Goal: Book appointment/travel/reservation

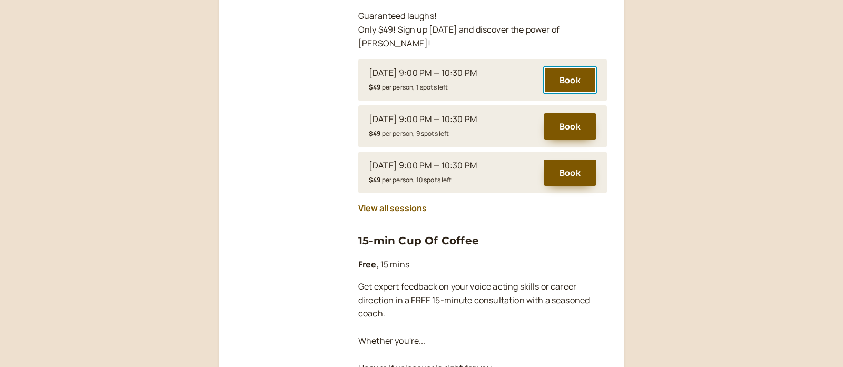
drag, startPoint x: 565, startPoint y: 74, endPoint x: 554, endPoint y: 75, distance: 11.1
click at [563, 75] on button "Book" at bounding box center [570, 80] width 53 height 26
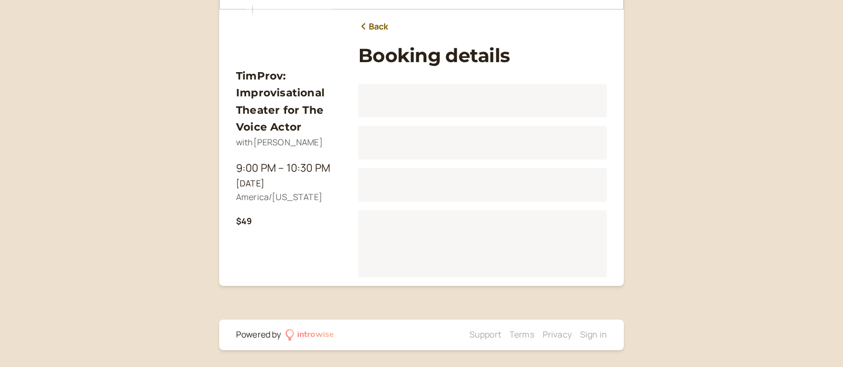
scroll to position [131, 0]
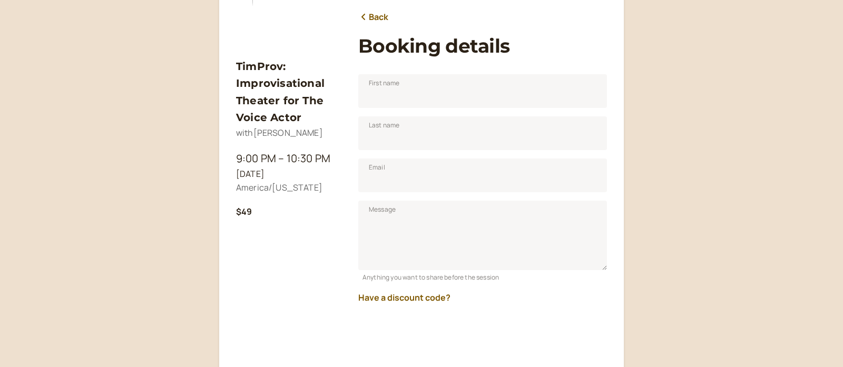
scroll to position [131, 0]
click at [387, 92] on label "First name" at bounding box center [482, 91] width 249 height 34
click at [387, 92] on input "First name" at bounding box center [482, 91] width 249 height 34
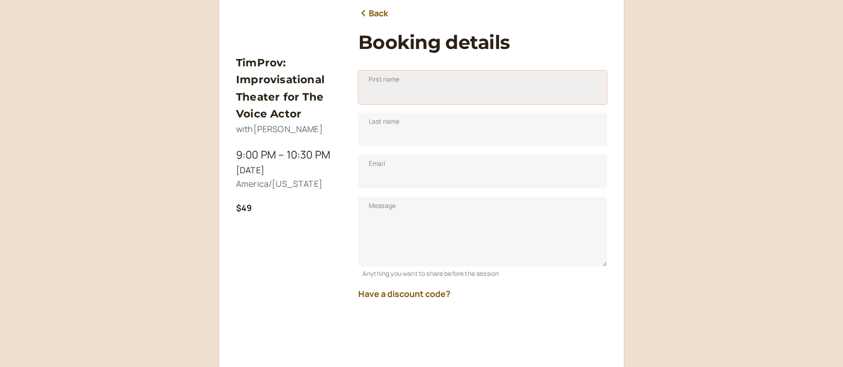
click at [406, 87] on input "First name" at bounding box center [482, 88] width 249 height 34
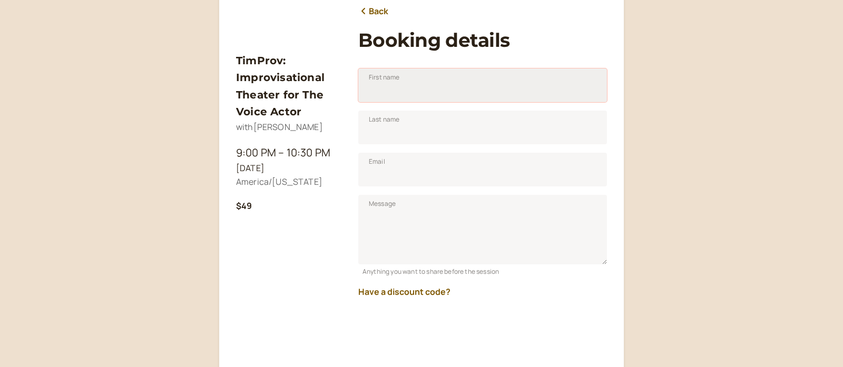
scroll to position [139, 0]
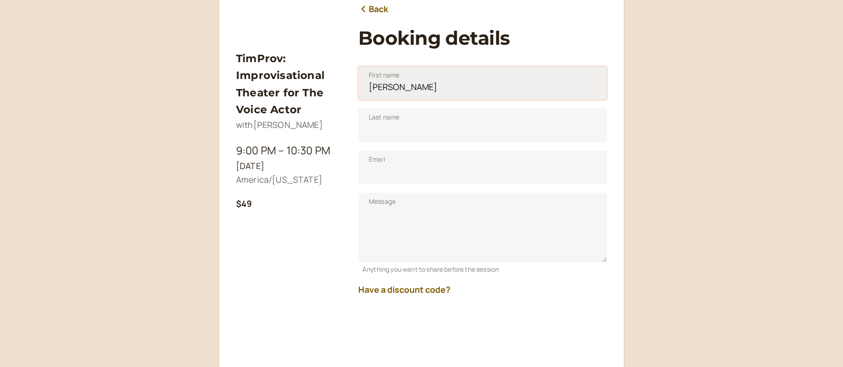
type input "[PERSON_NAME]"
type input "d"
type input "[EMAIL_ADDRESS][DOMAIN_NAME]"
click at [366, 295] on button "Have a discount code?" at bounding box center [404, 289] width 92 height 9
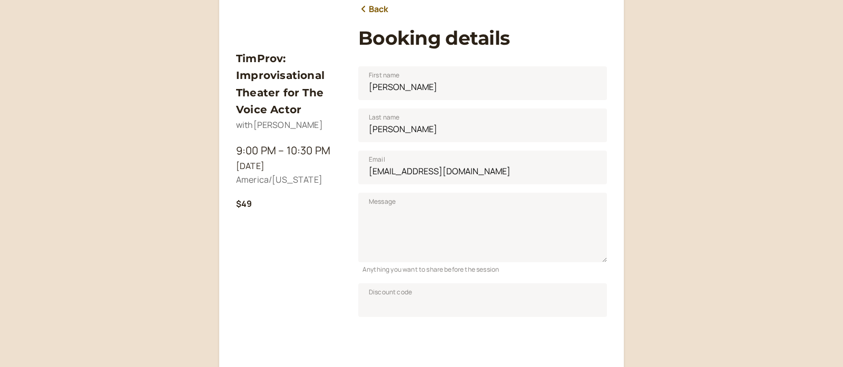
scroll to position [141, 0]
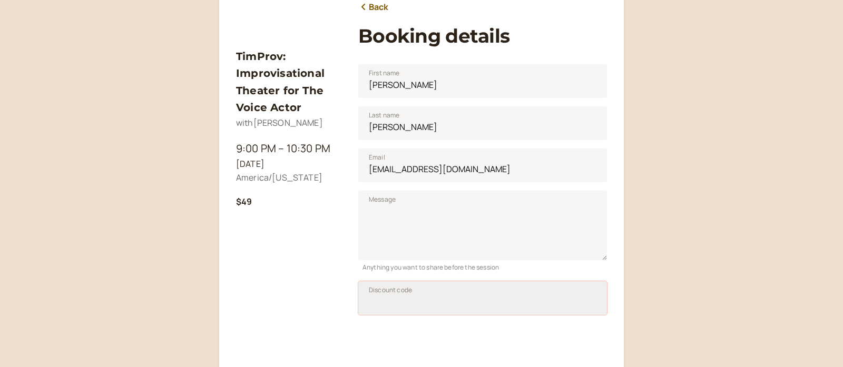
drag, startPoint x: 389, startPoint y: 316, endPoint x: 384, endPoint y: 310, distance: 7.8
click at [389, 315] on input "Discount code" at bounding box center [482, 298] width 249 height 34
click at [379, 296] on span "Discount code" at bounding box center [390, 290] width 43 height 11
click at [379, 302] on input "Discount code" at bounding box center [482, 298] width 249 height 34
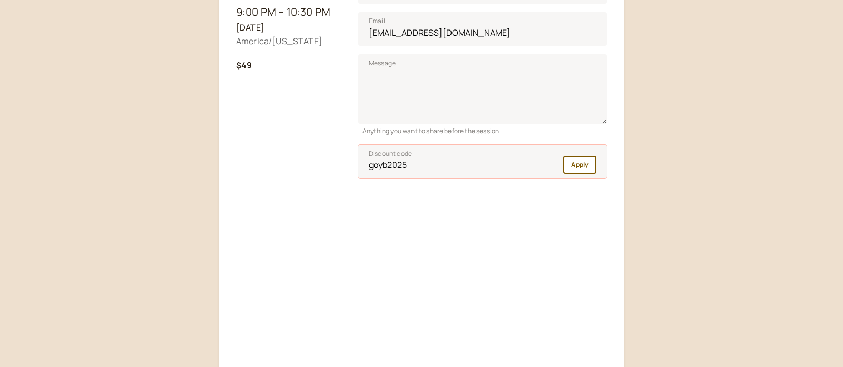
scroll to position [288, 0]
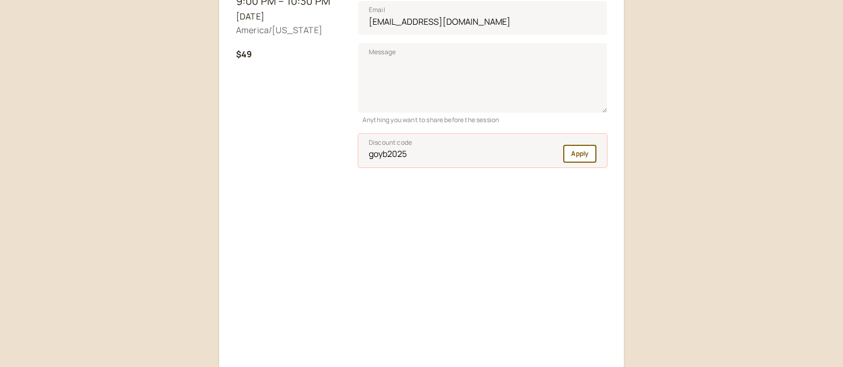
type input "goyb2025"
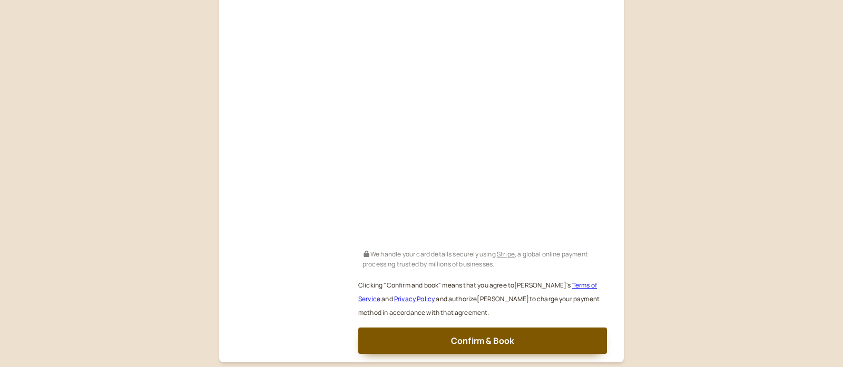
scroll to position [611, 0]
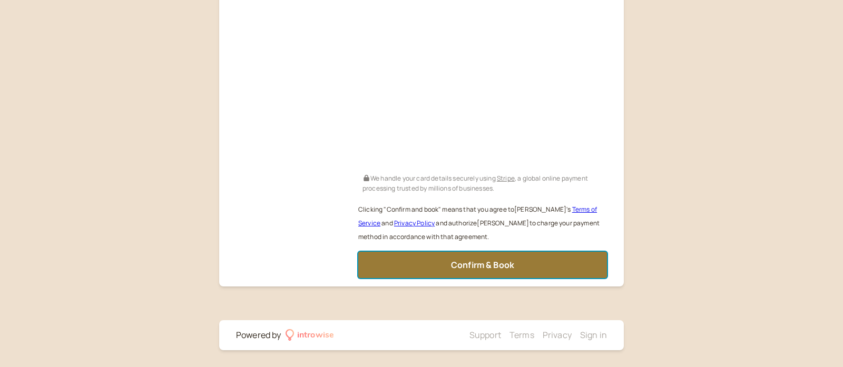
click at [479, 264] on span "Confirm & Book" at bounding box center [482, 265] width 63 height 12
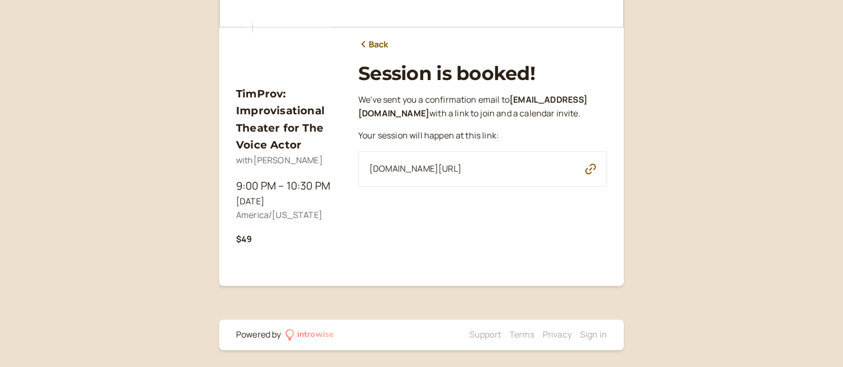
scroll to position [0, 0]
